Goal: Information Seeking & Learning: Learn about a topic

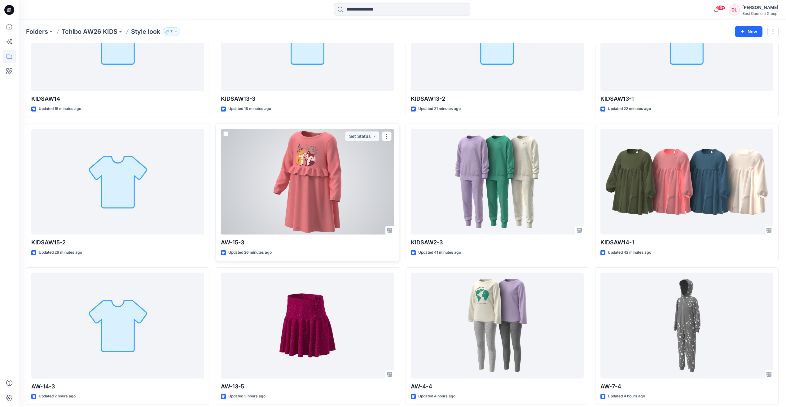
scroll to position [93, 0]
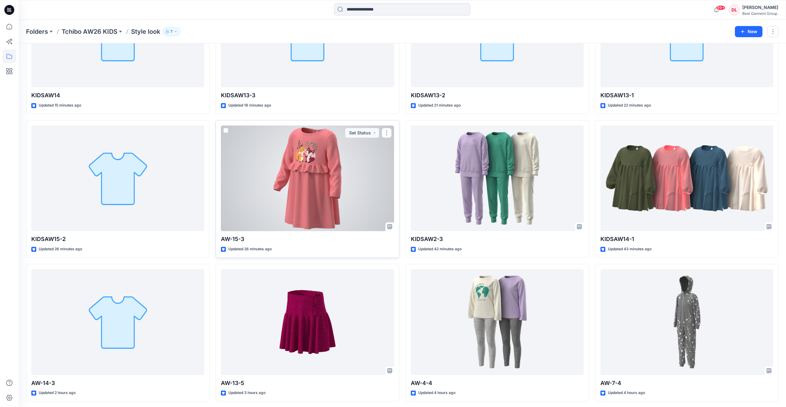
click at [311, 179] on div at bounding box center [307, 179] width 173 height 106
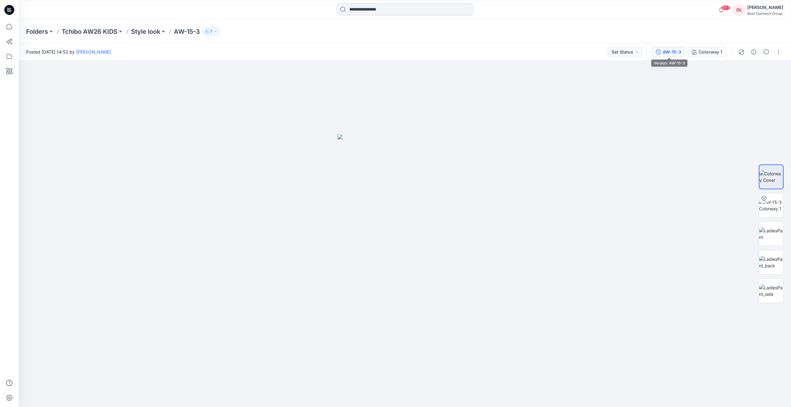
click at [528, 54] on div "AW-15-3" at bounding box center [672, 52] width 19 height 7
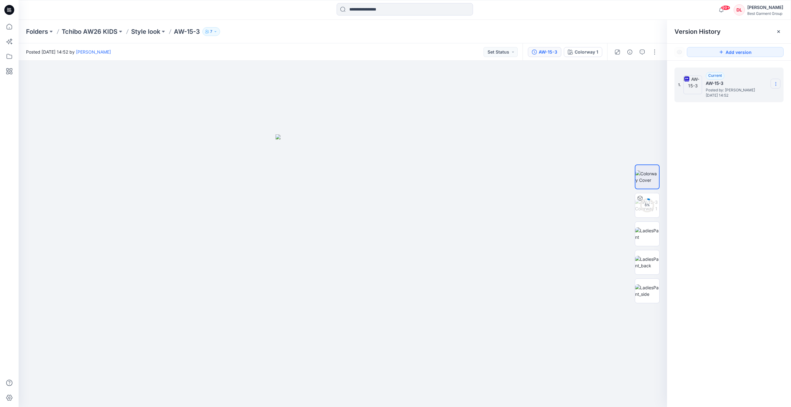
click at [528, 82] on icon at bounding box center [775, 84] width 5 height 5
click at [148, 34] on p "Style look" at bounding box center [145, 31] width 29 height 9
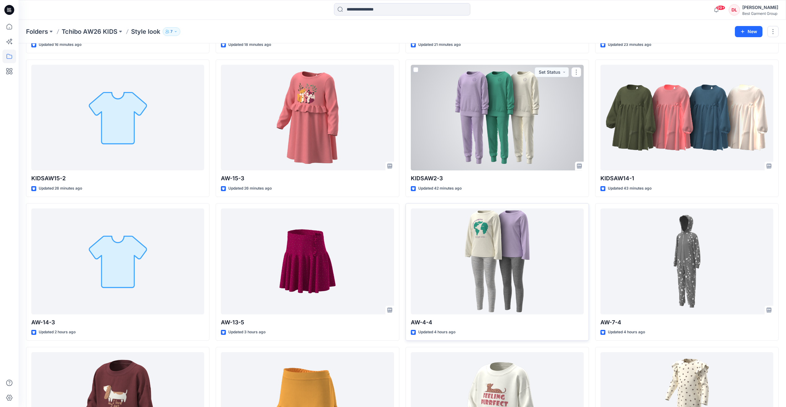
scroll to position [155, 0]
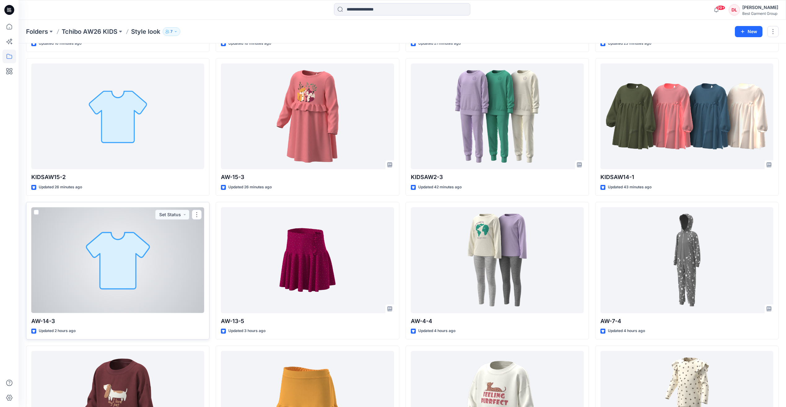
click at [143, 271] on div at bounding box center [117, 260] width 173 height 106
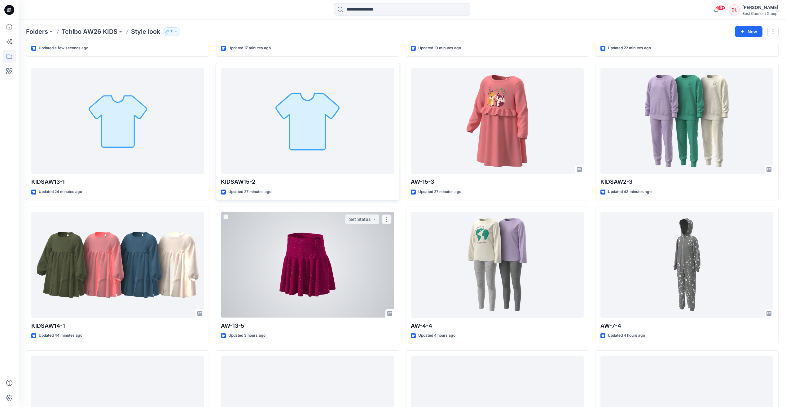
scroll to position [155, 0]
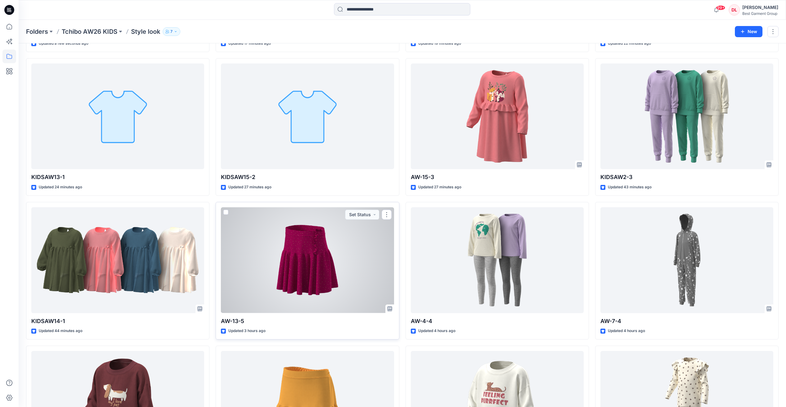
click at [310, 258] on div at bounding box center [307, 260] width 173 height 106
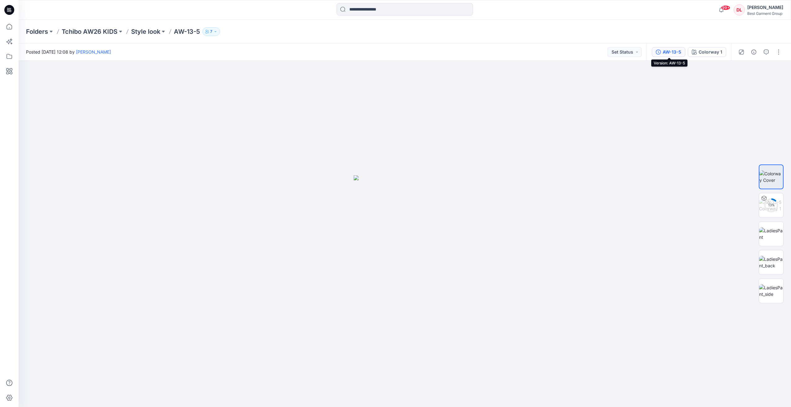
click at [528, 51] on div "AW-13-5" at bounding box center [672, 52] width 19 height 7
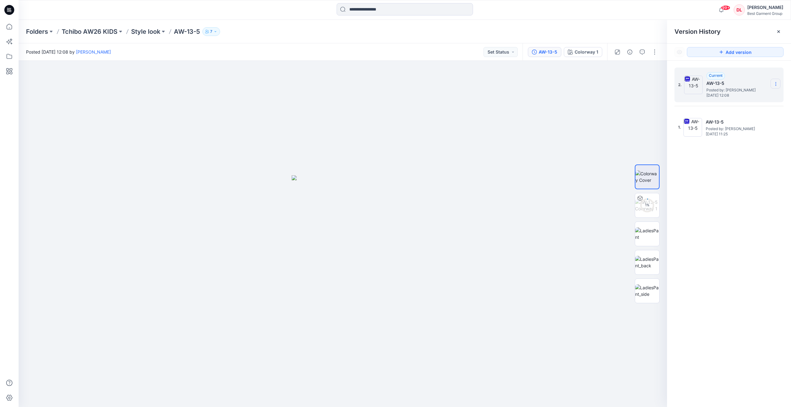
click at [528, 85] on section at bounding box center [776, 84] width 10 height 10
click at [528, 175] on div "2. Current AW-13-5 Posted by: [PERSON_NAME] [DATE] 12:08 Download Source BW Fil…" at bounding box center [729, 239] width 124 height 356
click at [528, 127] on icon at bounding box center [775, 126] width 5 height 5
click at [149, 33] on p "Style look" at bounding box center [145, 31] width 29 height 9
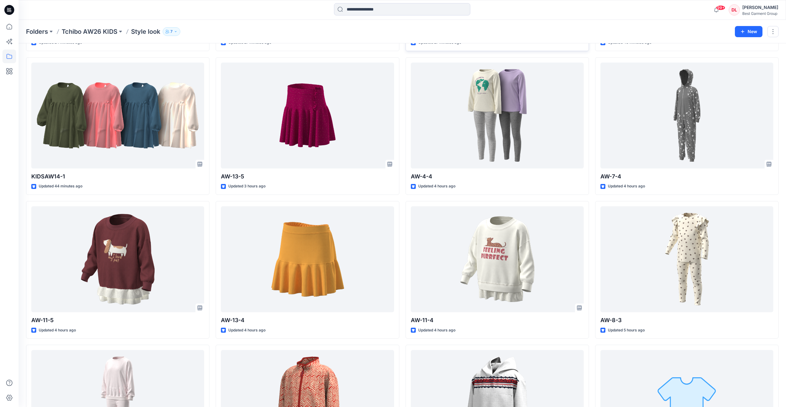
scroll to position [310, 0]
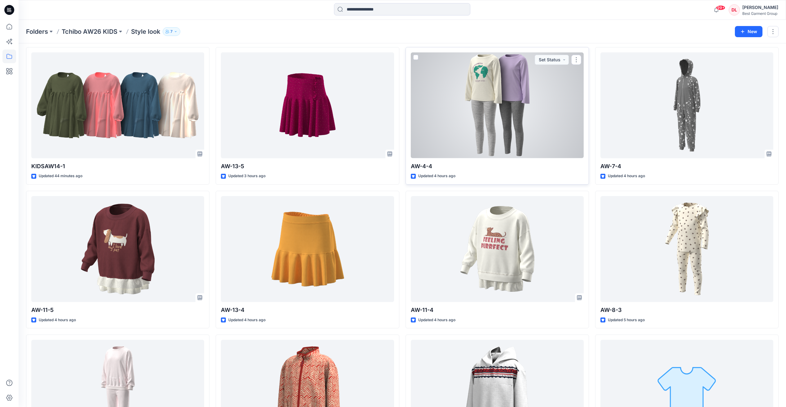
click at [517, 107] on div at bounding box center [497, 105] width 173 height 106
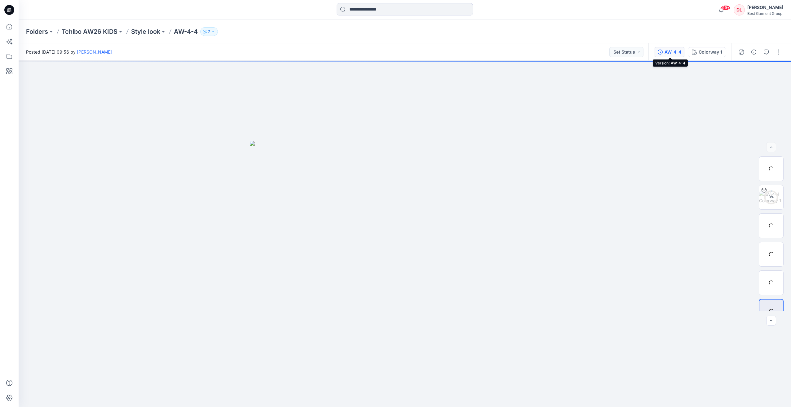
click at [528, 50] on div "AW-4-4" at bounding box center [673, 52] width 17 height 7
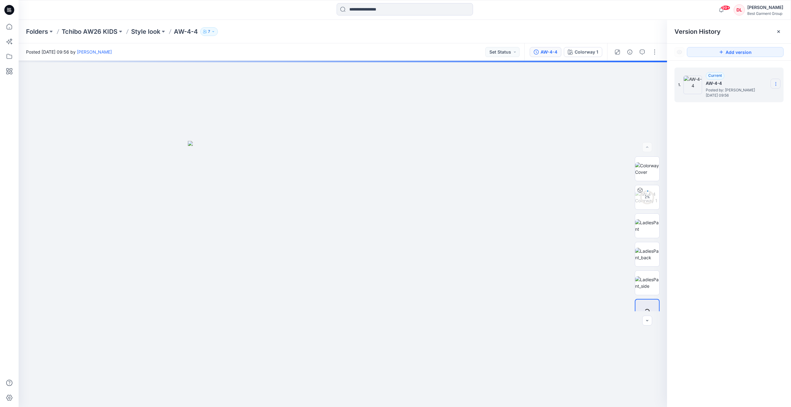
click at [528, 85] on icon at bounding box center [775, 84] width 5 height 5
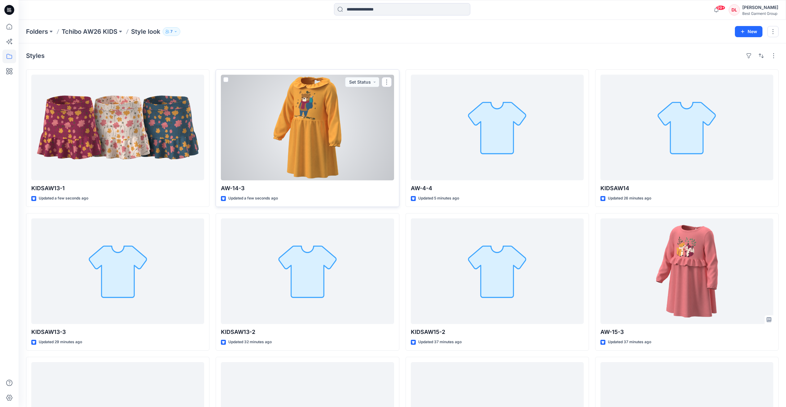
click at [303, 134] on div at bounding box center [307, 128] width 173 height 106
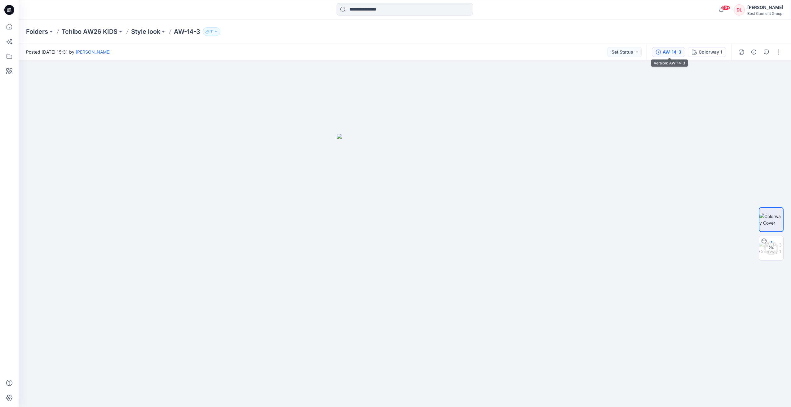
click at [680, 52] on div "AW-14-3" at bounding box center [672, 52] width 19 height 7
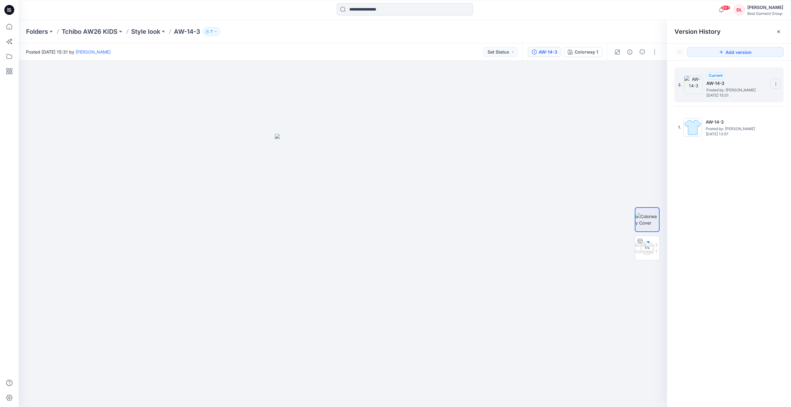
click at [774, 81] on section at bounding box center [776, 84] width 10 height 10
click at [758, 174] on div "2. Current AW-14-3 Posted by: Deyang Ling Wednesday, August 27, 2025 15:31 Dupl…" at bounding box center [729, 239] width 124 height 356
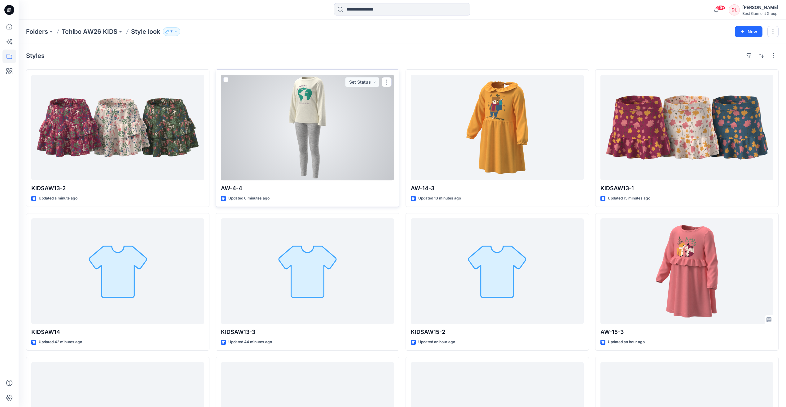
click at [297, 151] on div at bounding box center [307, 128] width 173 height 106
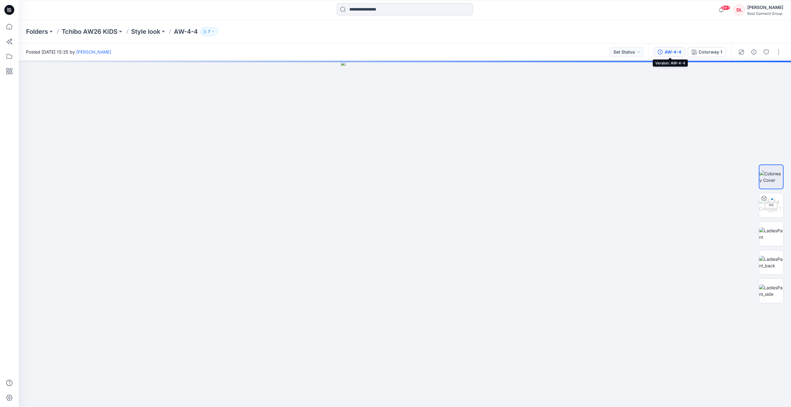
click at [678, 55] on div "AW-4-4" at bounding box center [673, 52] width 17 height 7
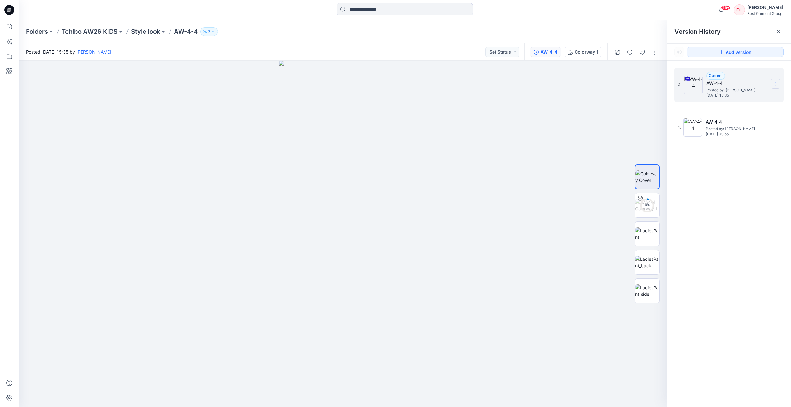
click at [776, 82] on icon at bounding box center [775, 84] width 5 height 5
click at [756, 177] on div "2. Current AW-4-4 Posted by: Deyang Ling Wednesday, August 27, 2025 15:35 Downl…" at bounding box center [729, 239] width 124 height 356
